Goal: Task Accomplishment & Management: Use online tool/utility

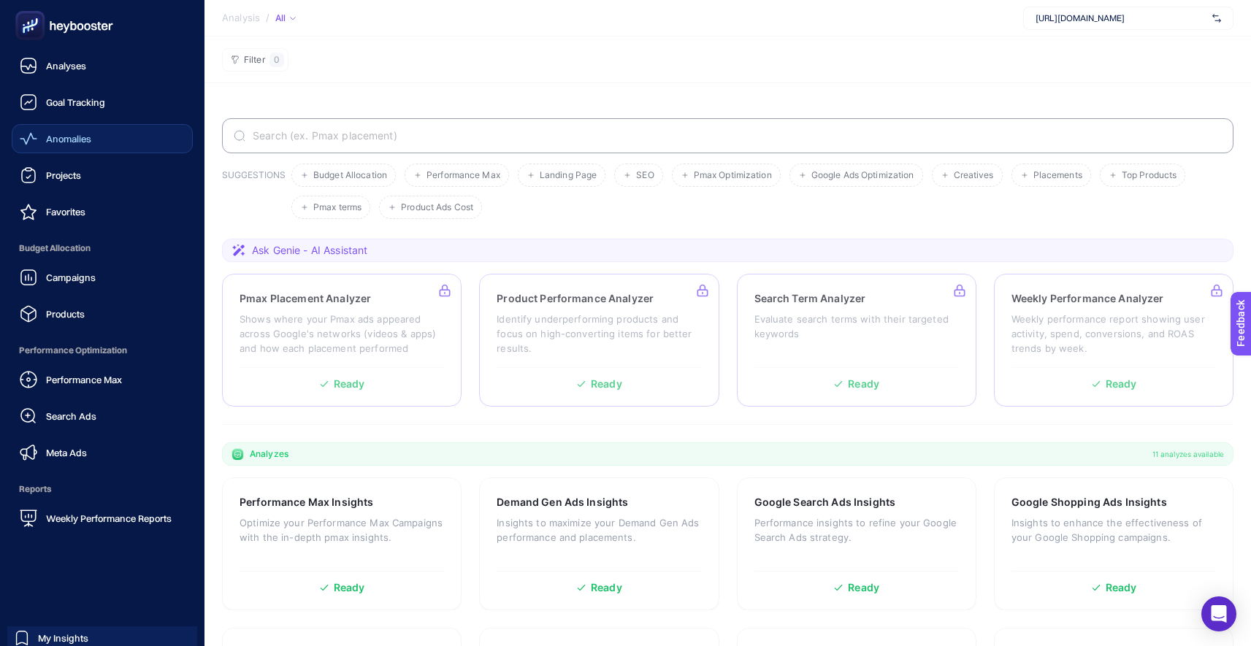
click at [80, 145] on div "Anomalies" at bounding box center [56, 139] width 72 height 18
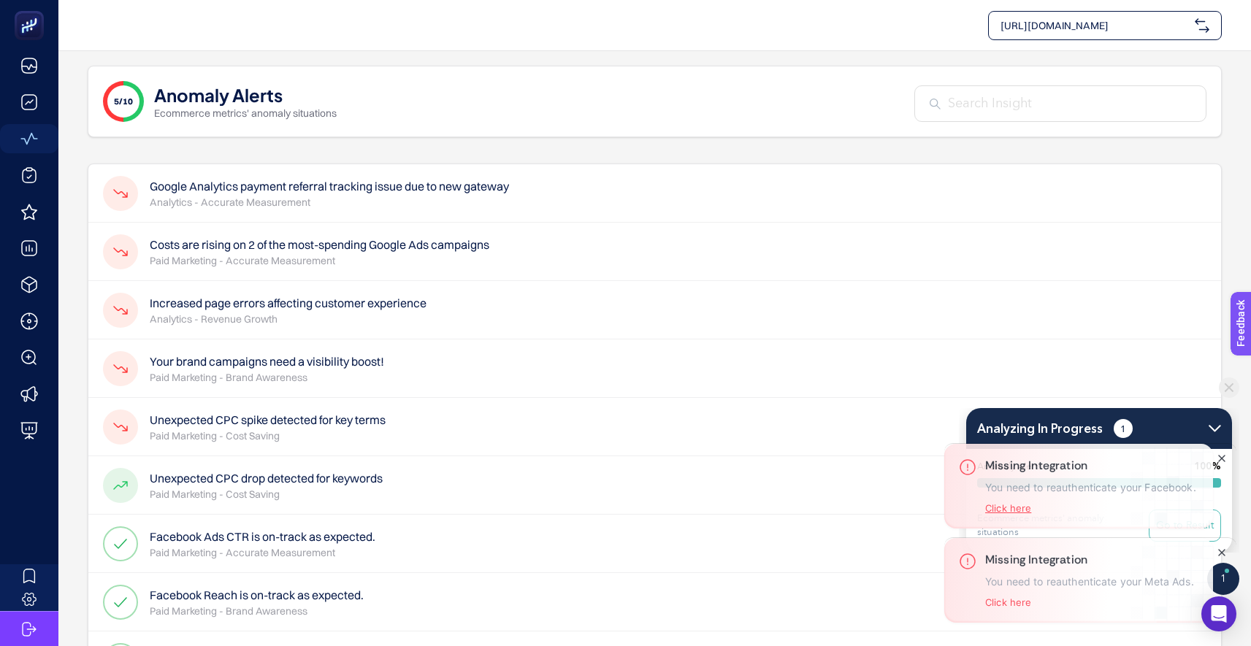
click at [1007, 505] on button "Click here" at bounding box center [1008, 509] width 46 height 12
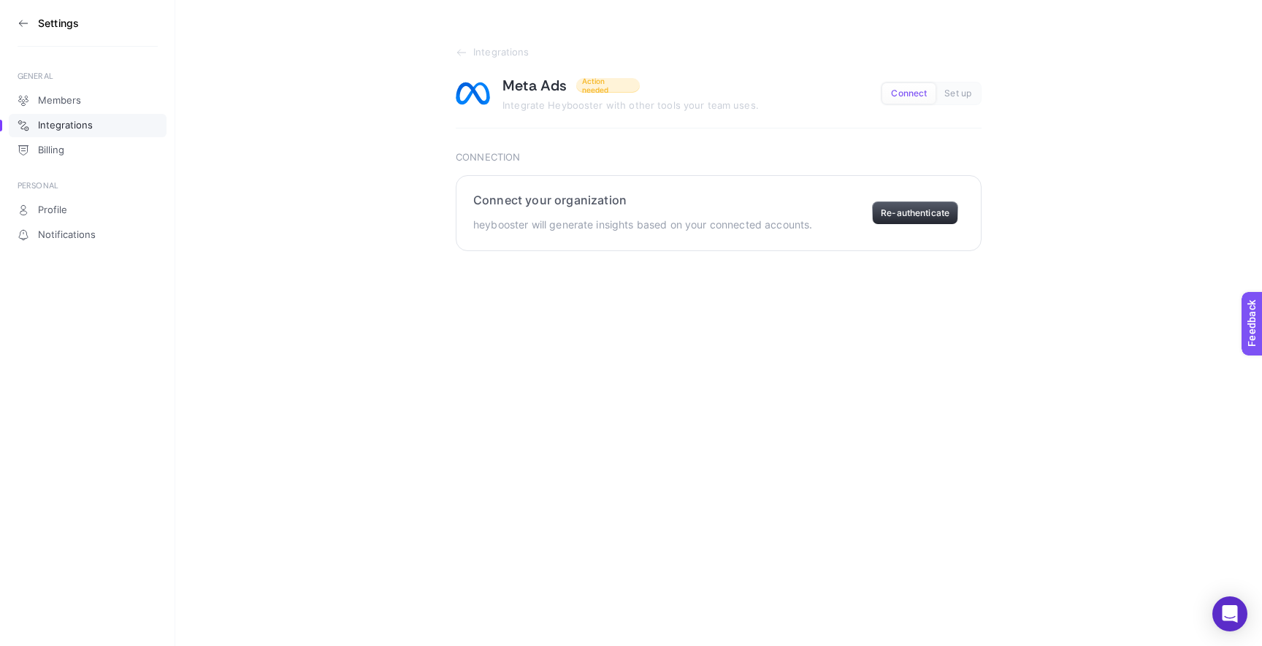
click at [931, 210] on button "Re-authenticate" at bounding box center [915, 213] width 86 height 23
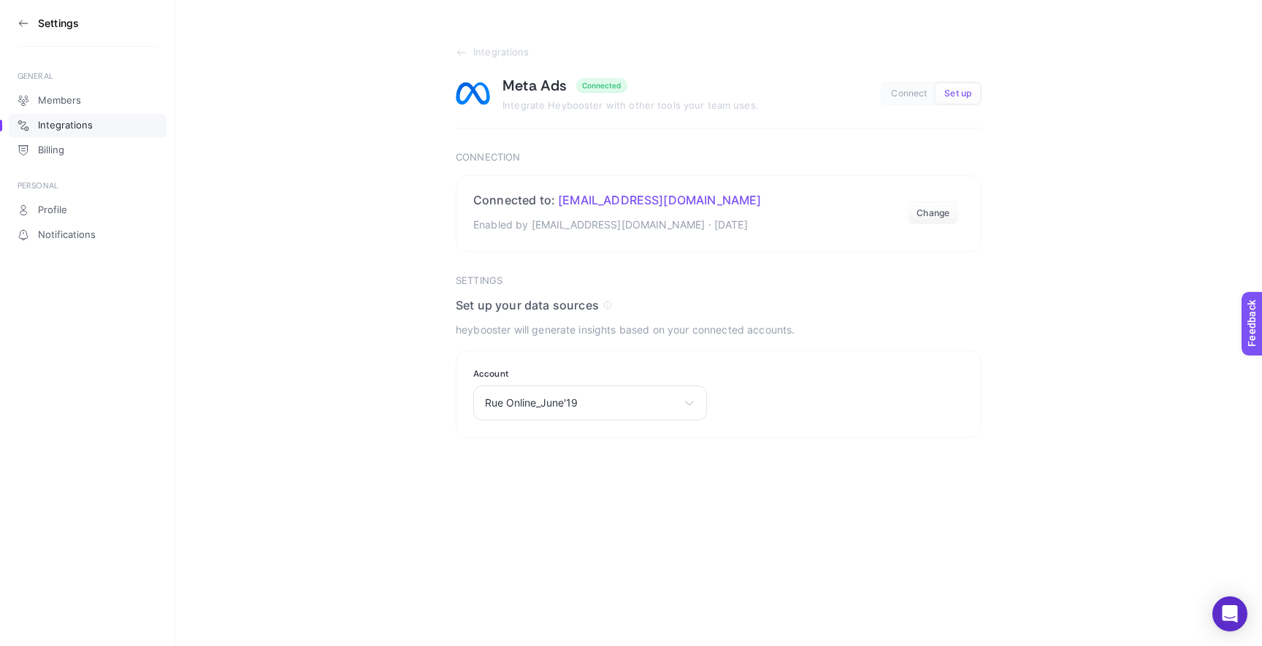
click at [327, 232] on section "Integrations Meta Ads Connected Integrate Heybooster with other tools your team…" at bounding box center [718, 219] width 1087 height 438
click at [18, 23] on icon at bounding box center [24, 24] width 12 height 12
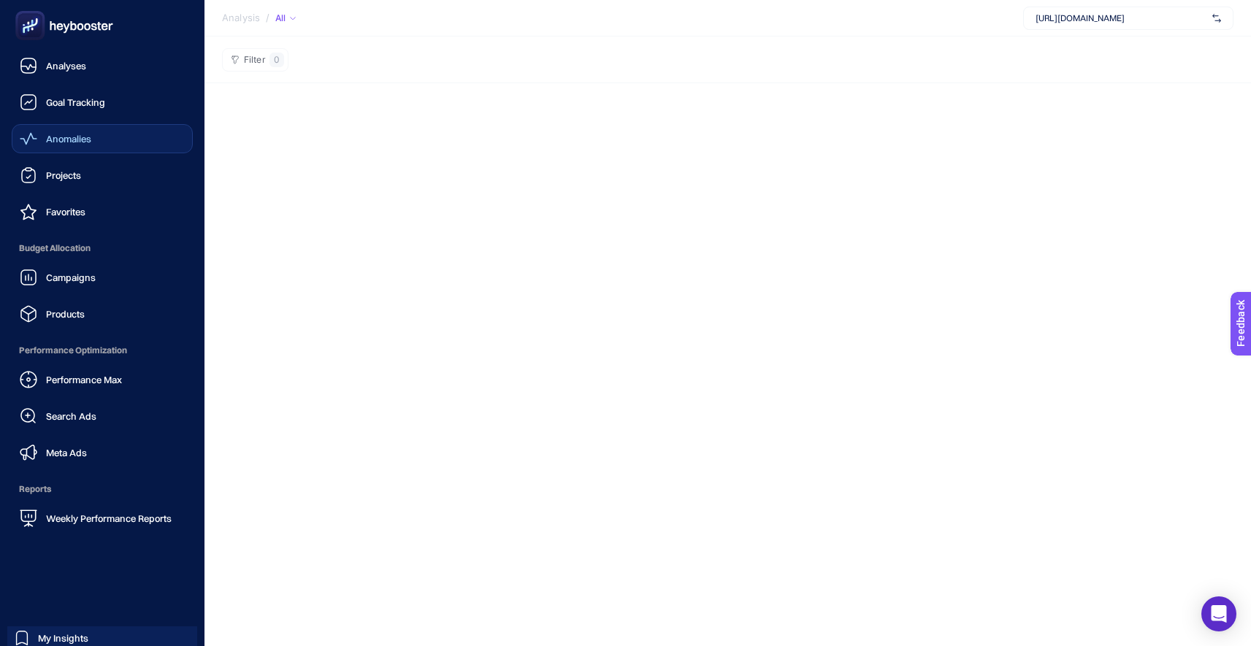
click at [85, 136] on span "Anomalies" at bounding box center [68, 139] width 45 height 12
